Goal: Find contact information: Obtain details needed to contact an individual or organization

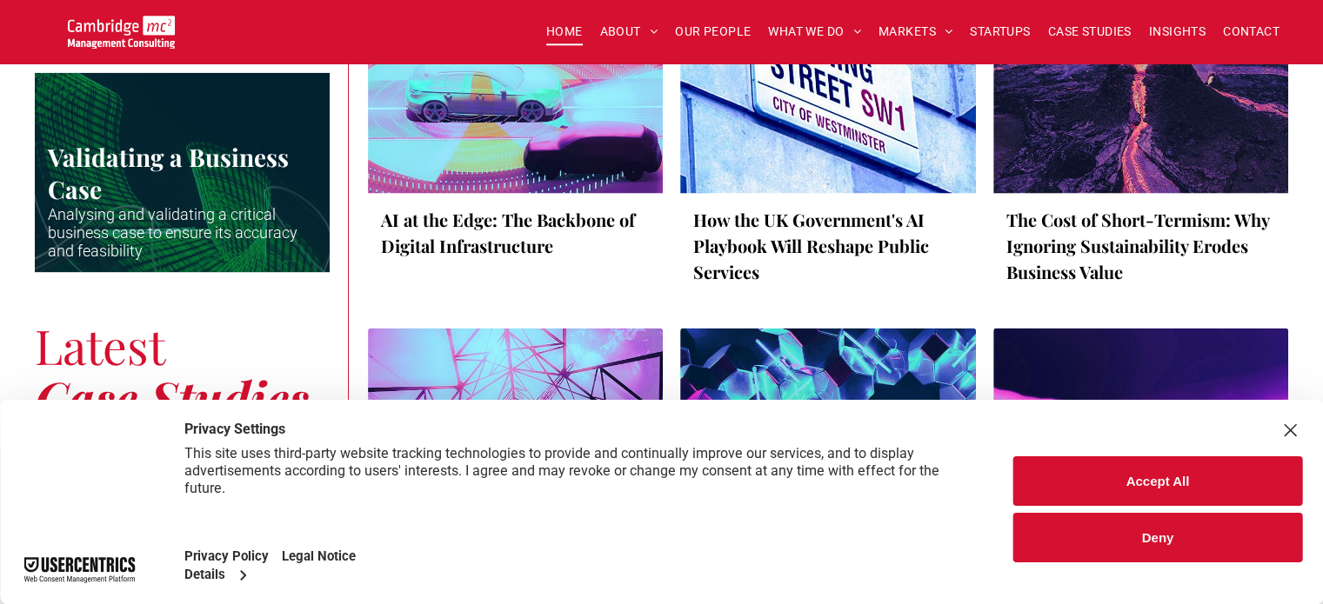
scroll to position [3392, 0]
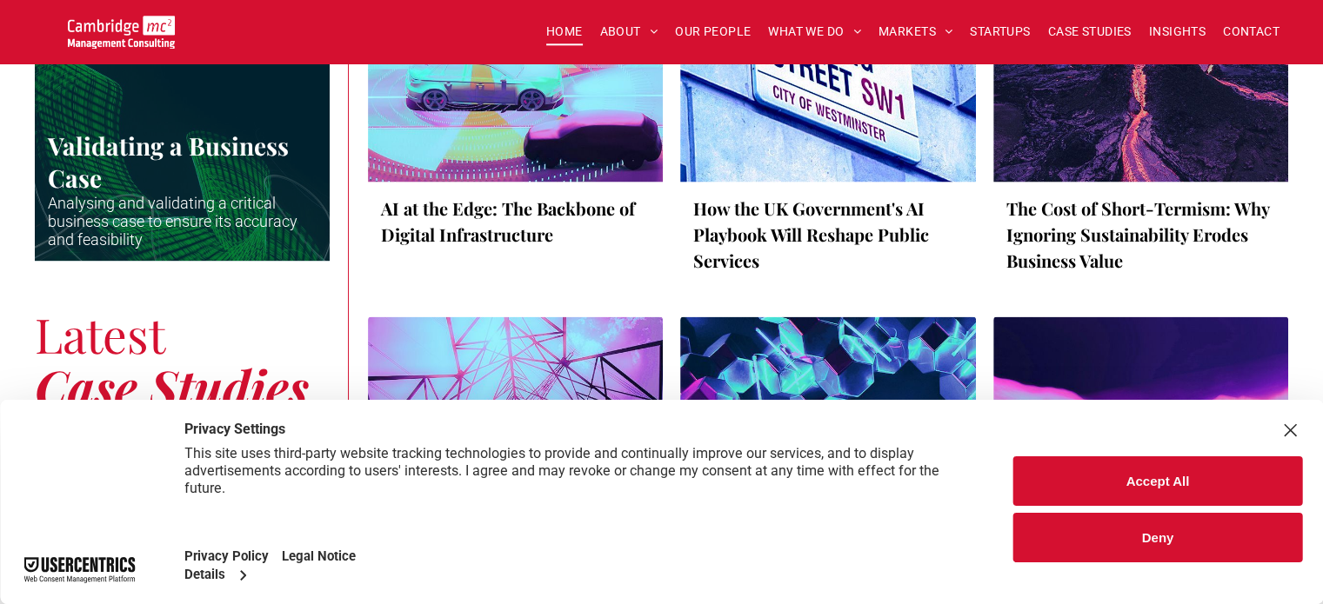
click at [1103, 481] on button "Accept All" at bounding box center [1157, 482] width 289 height 50
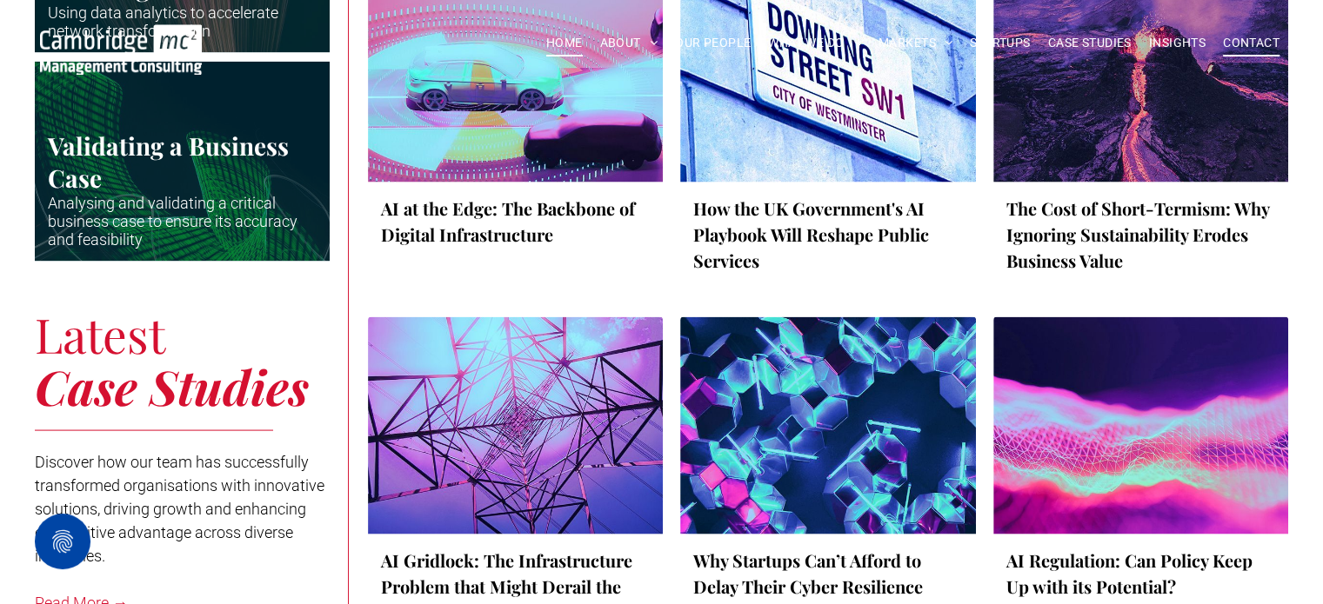
click at [1245, 42] on span "CONTACT" at bounding box center [1251, 43] width 57 height 27
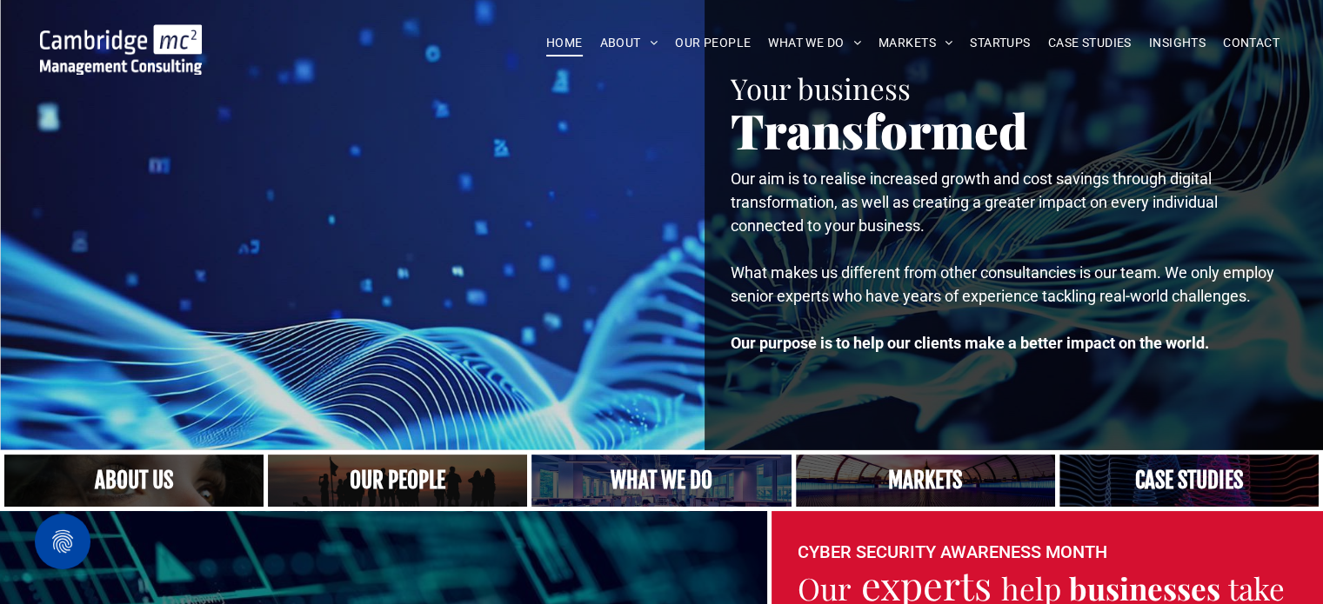
scroll to position [87, 0]
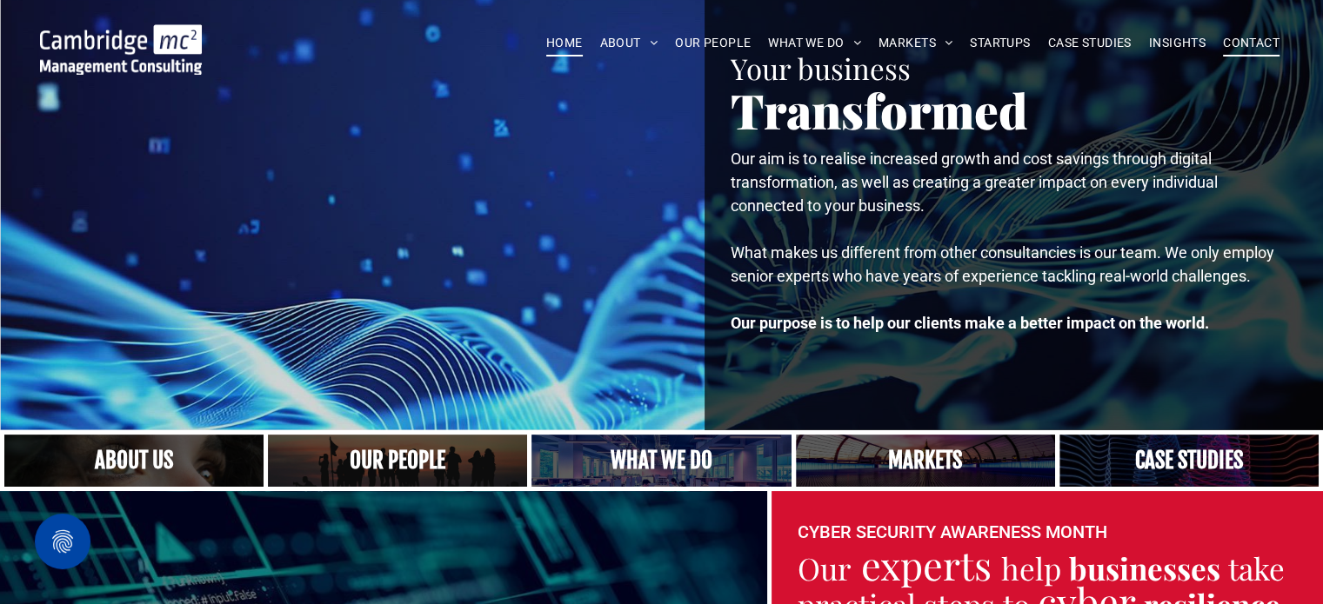
click at [1235, 44] on span "CONTACT" at bounding box center [1251, 43] width 57 height 27
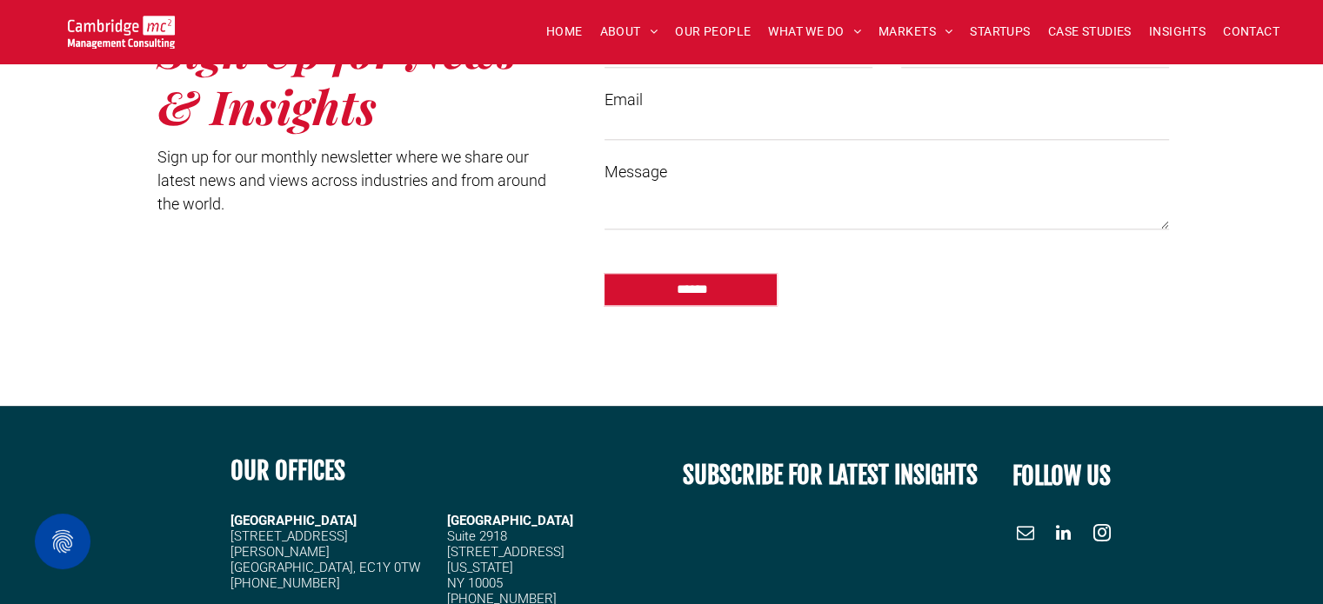
scroll to position [1304, 0]
